Goal: Obtain resource: Download file/media

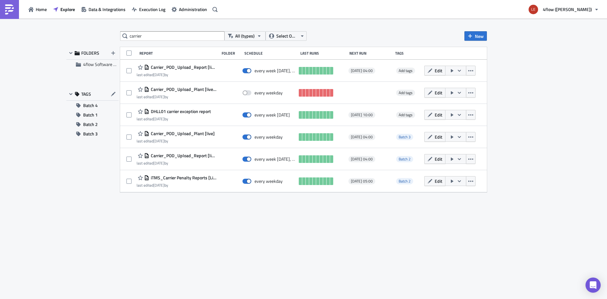
click at [267, 228] on div "carrier All (types) Select Owner New FOLDERS 4flow Software KAM TAGS Batch 4 Ba…" at bounding box center [303, 159] width 379 height 256
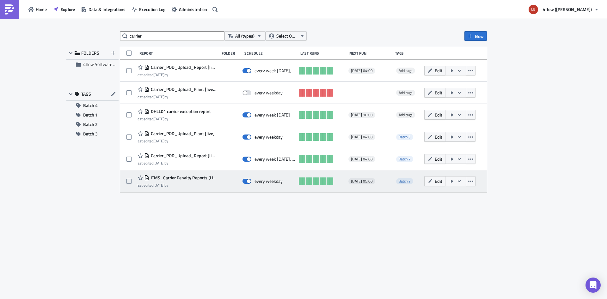
click at [134, 176] on div at bounding box center [131, 181] width 10 height 13
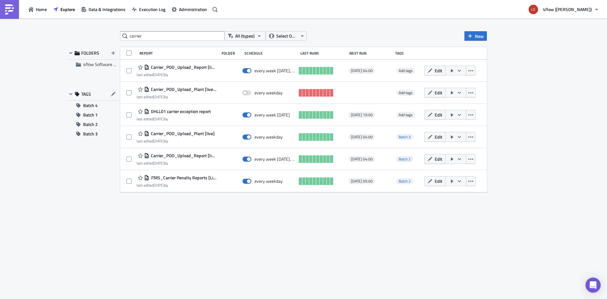
click at [239, 239] on div "carrier All (types) Select Owner New FOLDERS 4flow Software KAM TAGS Batch 4 Ba…" at bounding box center [303, 159] width 379 height 256
drag, startPoint x: 240, startPoint y: 240, endPoint x: 159, endPoint y: 116, distance: 148.0
click at [240, 239] on div "carrier All (types) Select Owner New FOLDERS 4flow Software KAM TAGS Batch 4 Ba…" at bounding box center [303, 159] width 379 height 256
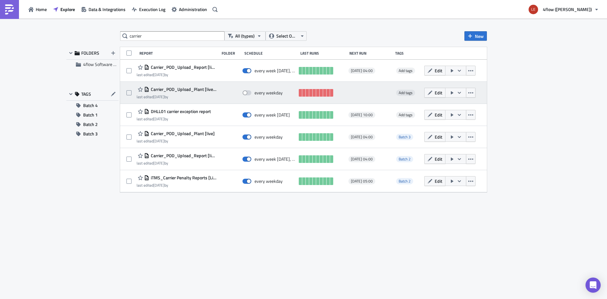
click at [188, 90] on span "Carrier_POD_Upload_Plant [live] - SFTP" at bounding box center [182, 90] width 67 height 6
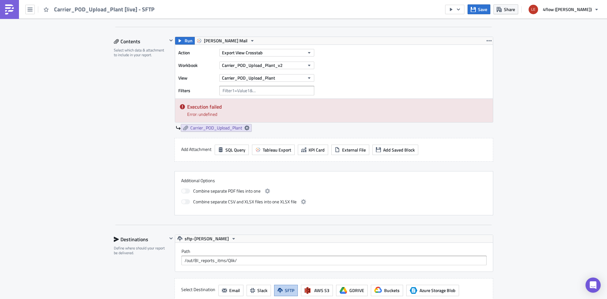
scroll to position [67, 0]
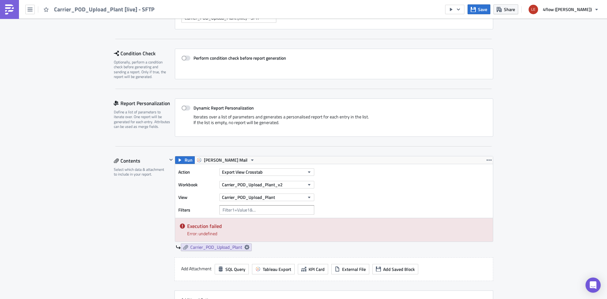
click at [102, 177] on div "Edit " Carrier_POD_Upload_Plant [live] - SFTP " Settings Configure the basics o…" at bounding box center [303, 246] width 607 height 588
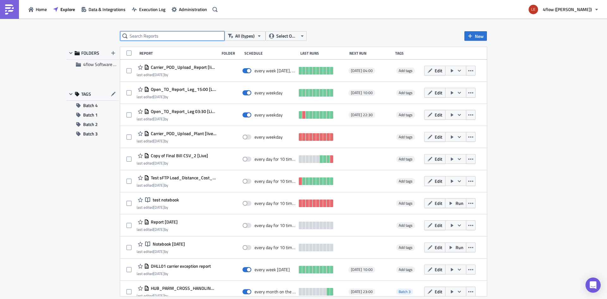
click at [186, 39] on input "text" at bounding box center [172, 35] width 104 height 9
type input "POD"
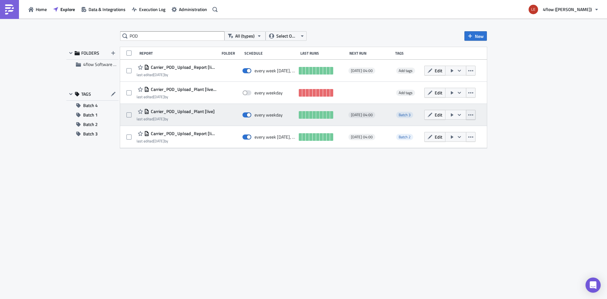
click at [473, 115] on icon "button" at bounding box center [470, 114] width 5 height 1
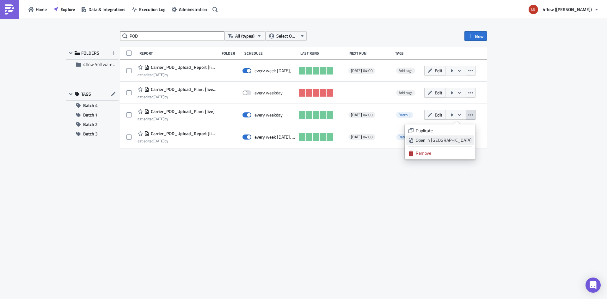
click at [459, 141] on div "Open in New Tab" at bounding box center [444, 140] width 56 height 6
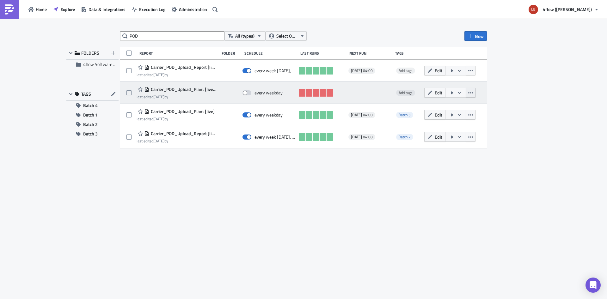
click at [470, 92] on icon "button" at bounding box center [470, 92] width 5 height 5
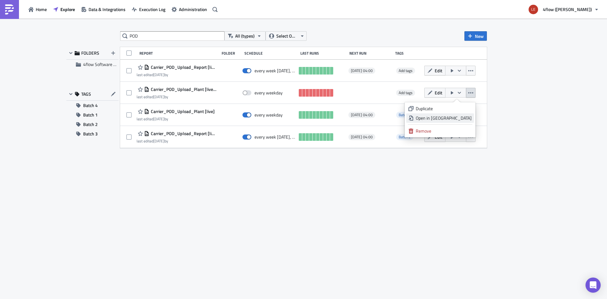
click at [456, 118] on div "Open in New Tab" at bounding box center [444, 118] width 56 height 6
click at [233, 225] on div "POD All (types) Select Owner New FOLDERS 4flow Software KAM TAGS Batch 4 Batch …" at bounding box center [303, 159] width 379 height 256
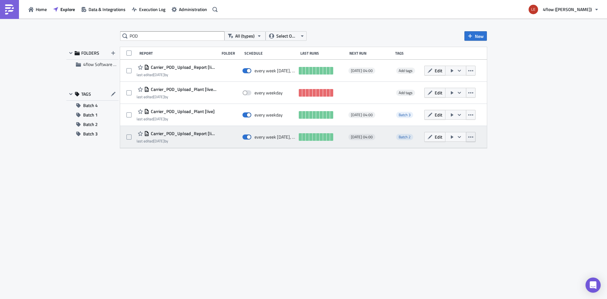
click at [471, 137] on icon "button" at bounding box center [470, 137] width 5 height 1
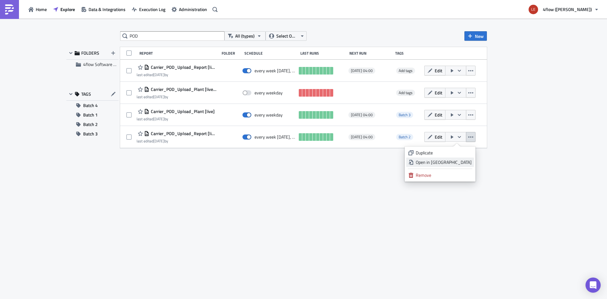
click at [454, 164] on div "Open in New Tab" at bounding box center [444, 162] width 56 height 6
click at [205, 205] on div "POD All (types) Select Owner New FOLDERS 4flow Software KAM TAGS Batch 4 Batch …" at bounding box center [303, 159] width 379 height 256
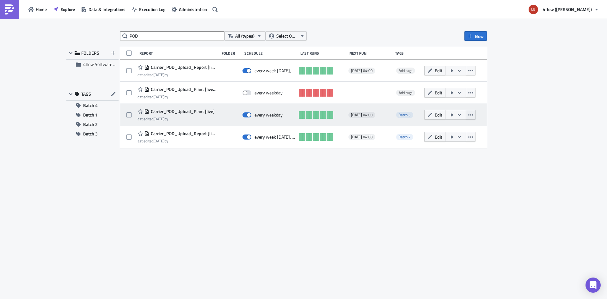
click at [470, 116] on icon "button" at bounding box center [470, 115] width 5 height 5
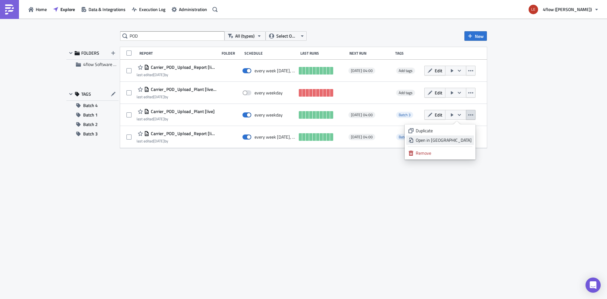
click at [454, 142] on div "Open in New Tab" at bounding box center [444, 140] width 56 height 6
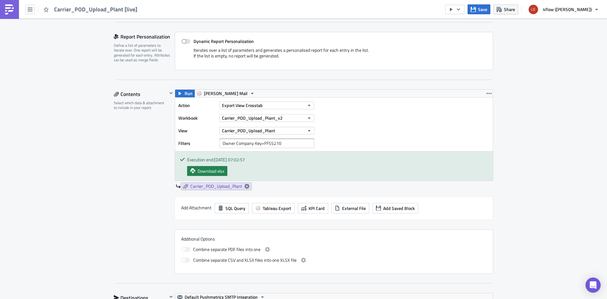
scroll to position [124, 0]
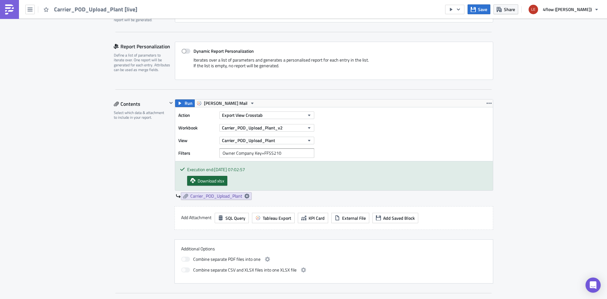
click at [198, 183] on span "Download xlsx" at bounding box center [211, 181] width 27 height 7
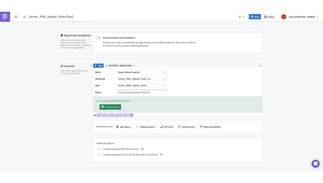
scroll to position [80, 0]
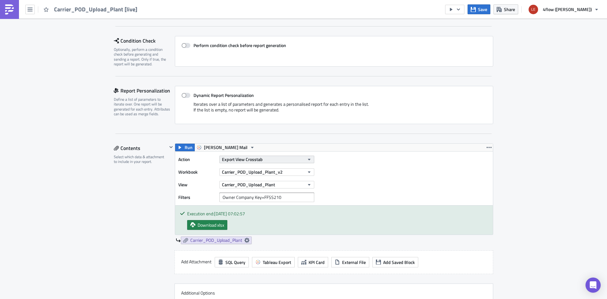
click at [279, 160] on button "Export View Crosstab" at bounding box center [266, 160] width 95 height 8
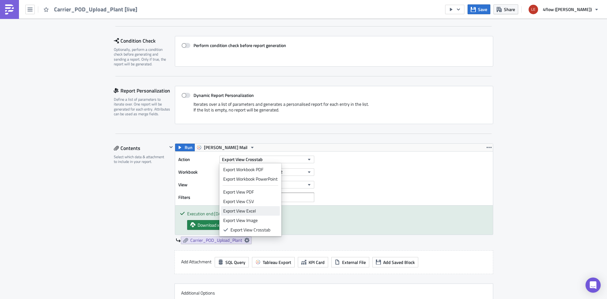
click at [258, 215] on link "Export View Excel" at bounding box center [250, 210] width 59 height 9
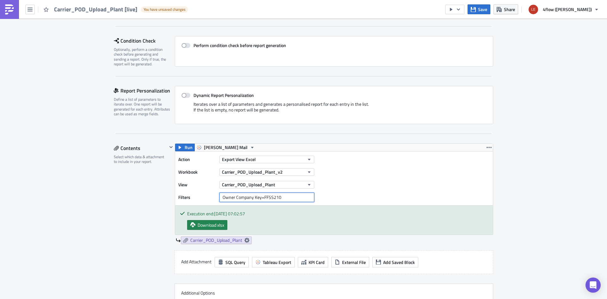
click at [255, 200] on input "Owner Company Key=FFSS210" at bounding box center [266, 197] width 95 height 9
click at [357, 194] on div "Action Export View Excel Workbook Carrier_POD_Upload_Plant_v2 View Carrier_POD_…" at bounding box center [334, 179] width 318 height 54
click at [184, 149] on button "Run" at bounding box center [185, 148] width 20 height 8
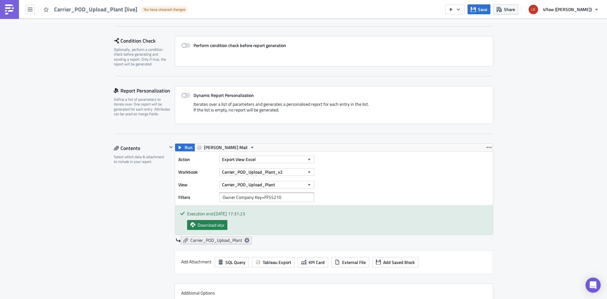
click at [248, 241] on icon at bounding box center [246, 240] width 5 height 5
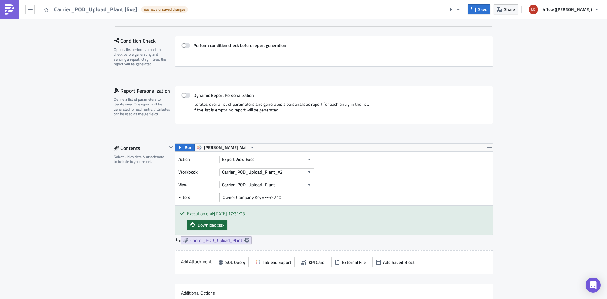
click at [217, 223] on span "Download xlsx" at bounding box center [211, 225] width 27 height 7
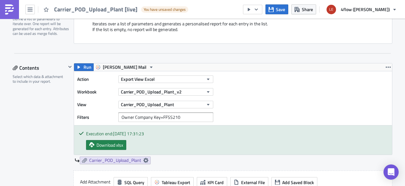
scroll to position [0, 0]
